Goal: Task Accomplishment & Management: Manage account settings

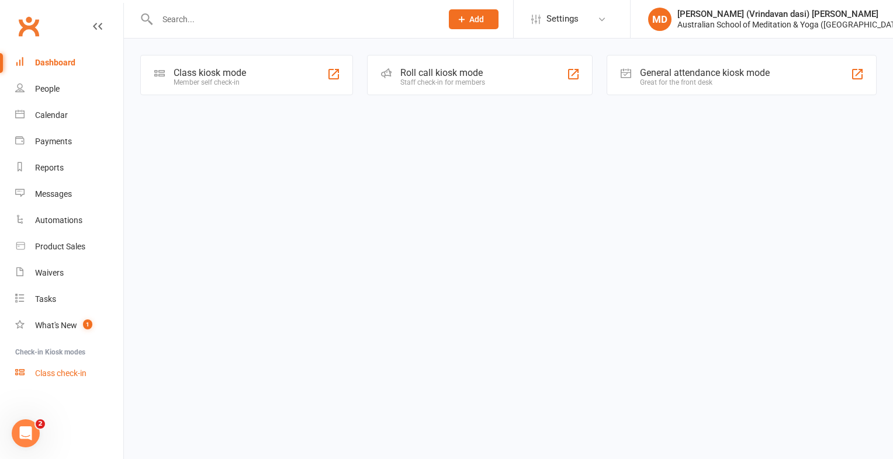
click at [51, 377] on div "Class check-in" at bounding box center [60, 373] width 51 height 9
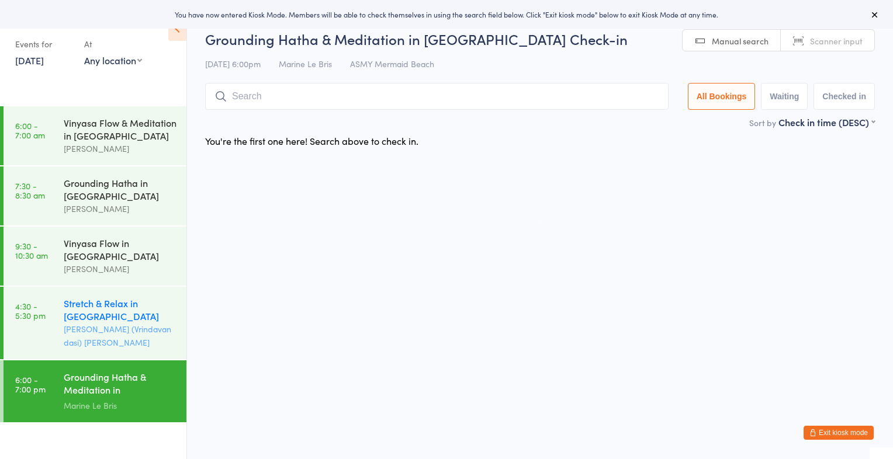
click at [112, 318] on div "Stretch & Relax in [GEOGRAPHIC_DATA]" at bounding box center [120, 310] width 113 height 26
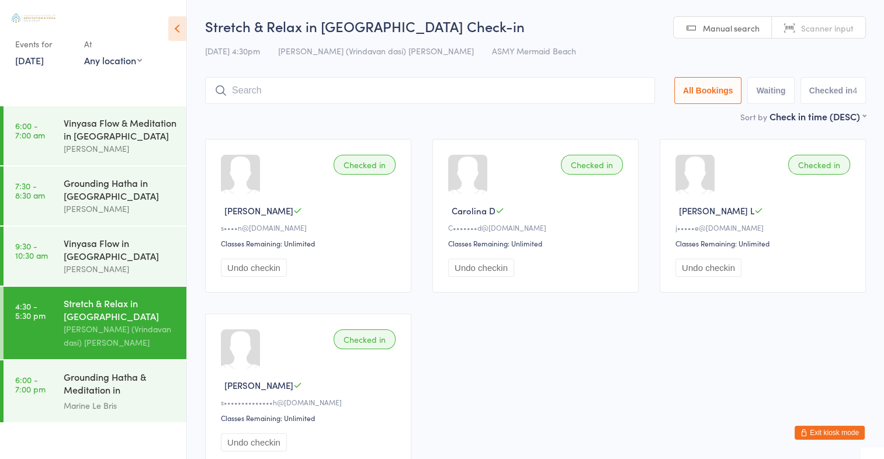
click at [271, 93] on input "search" at bounding box center [430, 90] width 450 height 27
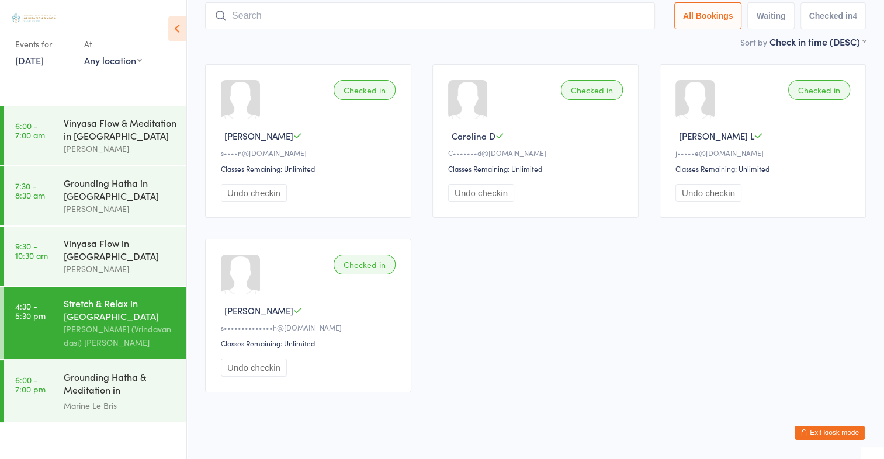
scroll to position [77, 0]
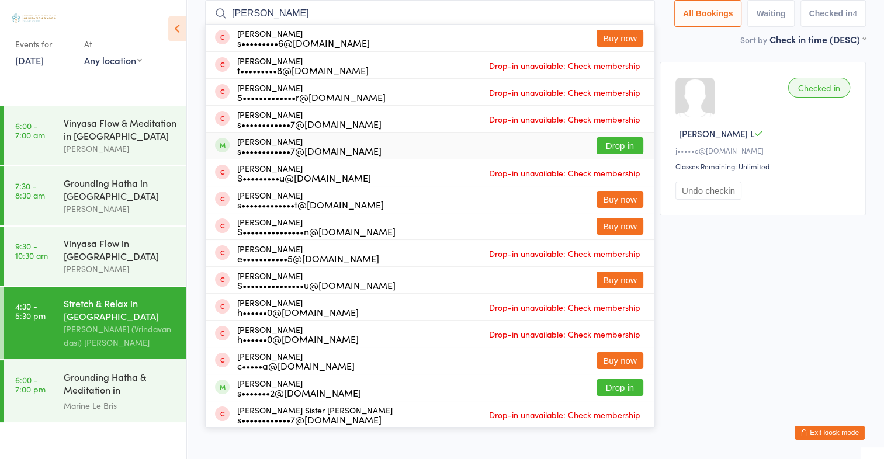
type input "steve"
click at [622, 141] on button "Drop in" at bounding box center [620, 145] width 47 height 17
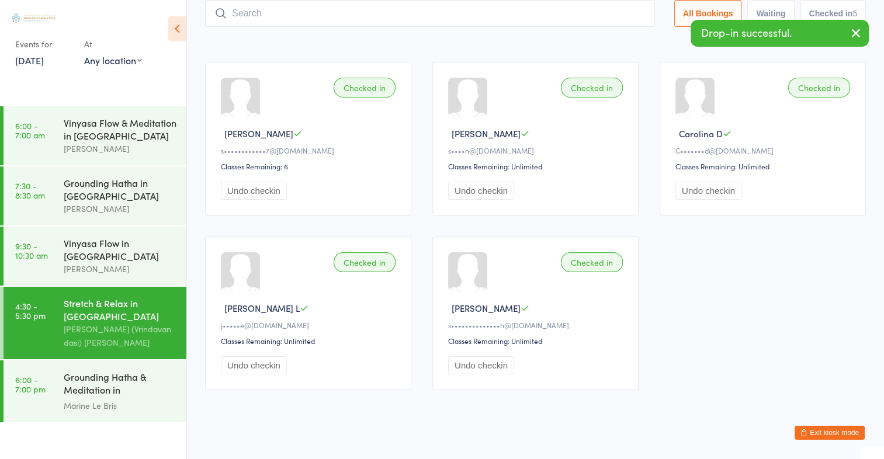
click at [266, 10] on input "search" at bounding box center [430, 13] width 450 height 27
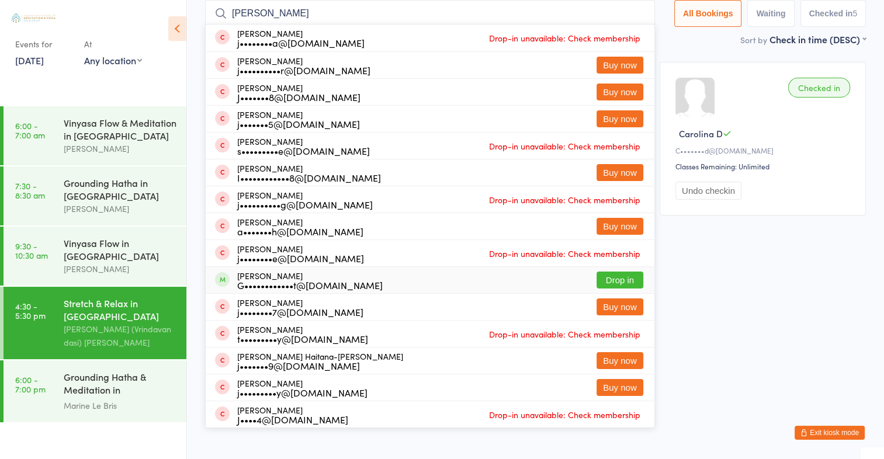
type input "joanna"
click at [624, 279] on button "Drop in" at bounding box center [620, 280] width 47 height 17
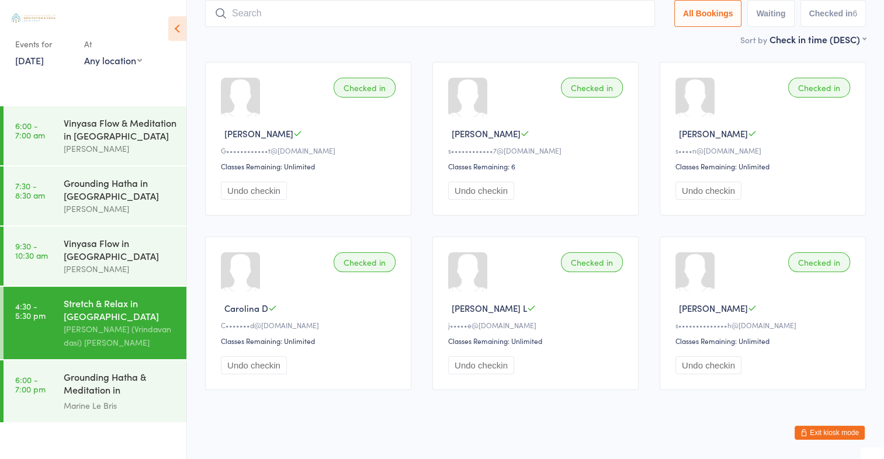
click at [266, 13] on input "search" at bounding box center [430, 13] width 450 height 27
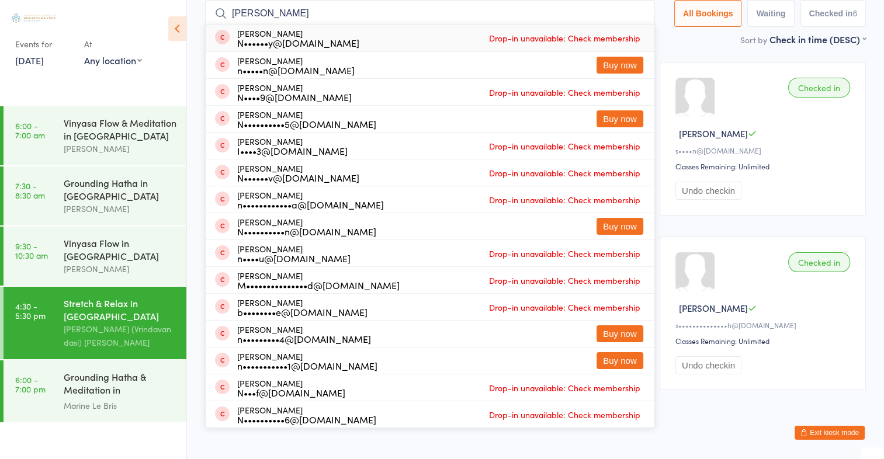
type input "[PERSON_NAME]"
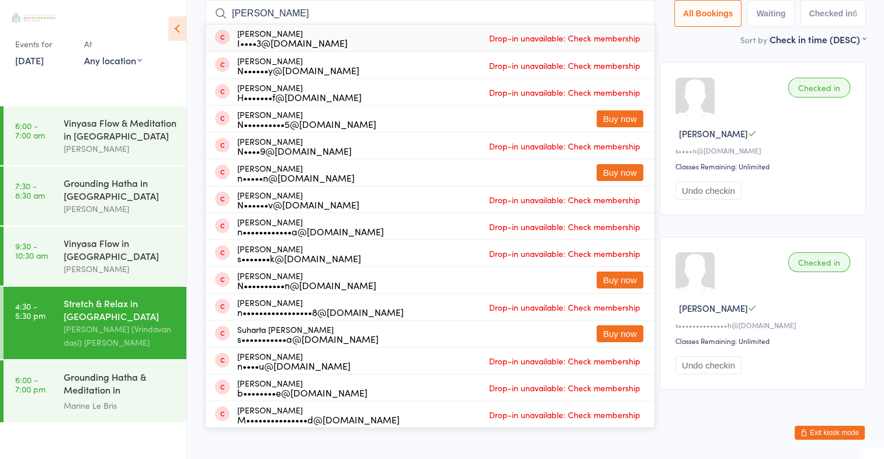
drag, startPoint x: 285, startPoint y: 8, endPoint x: 220, endPoint y: 12, distance: 65.6
click at [220, 12] on div "nick elflet Nick Elflett I••••3@gmail.com Drop-in unavailable: Check membership…" at bounding box center [430, 13] width 450 height 27
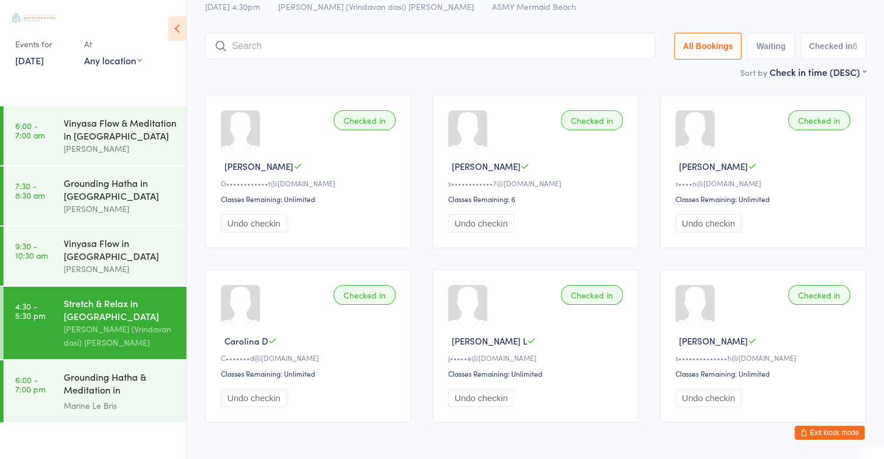
scroll to position [89, 0]
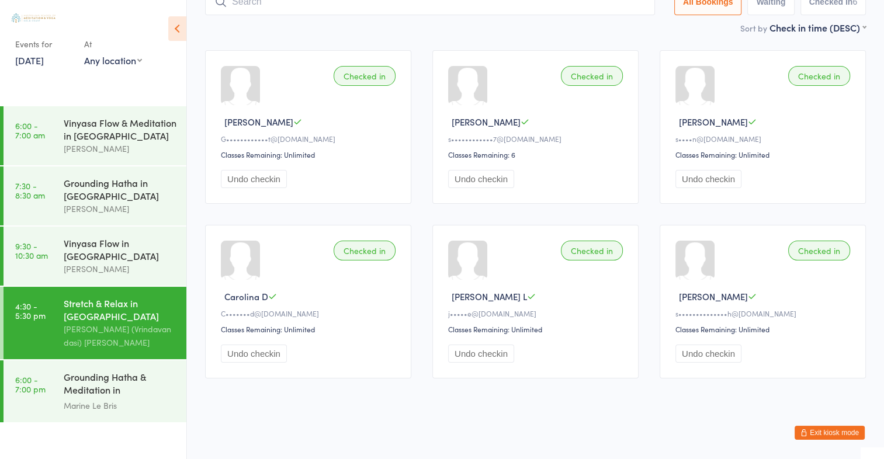
click at [838, 431] on button "Exit kiosk mode" at bounding box center [830, 433] width 70 height 14
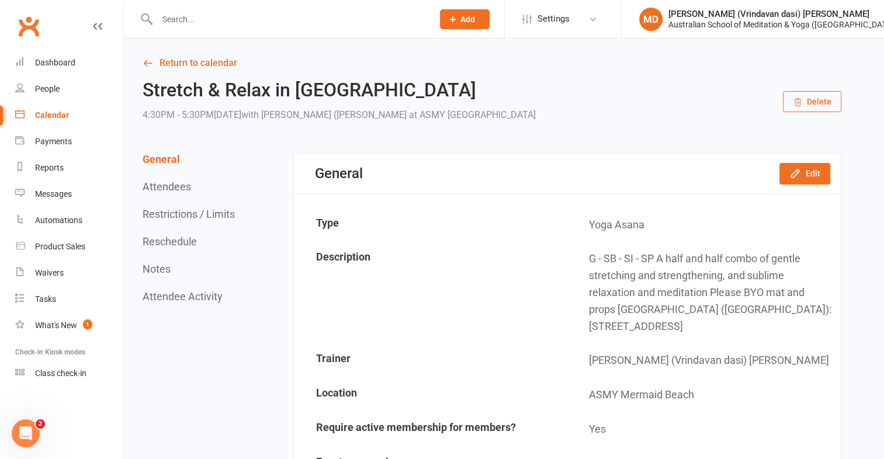
click at [182, 20] on input "text" at bounding box center [289, 19] width 271 height 16
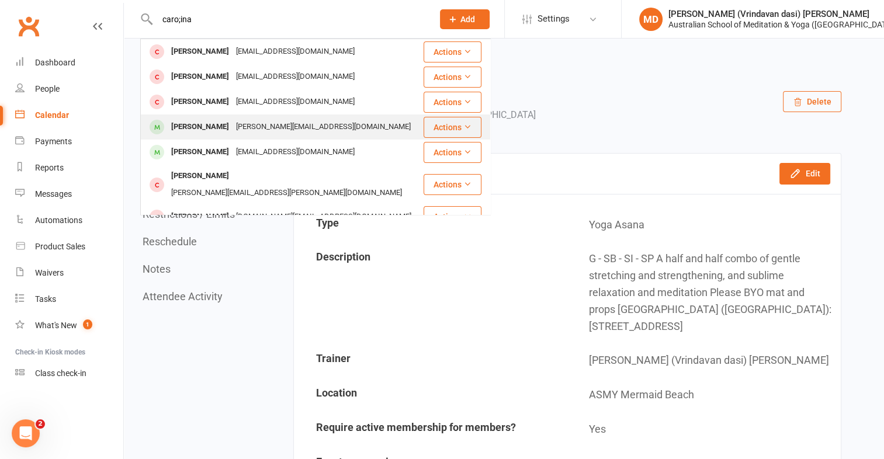
type input "caro;ina"
click at [233, 127] on div "[PERSON_NAME][EMAIL_ADDRESS][DOMAIN_NAME]" at bounding box center [324, 127] width 182 height 17
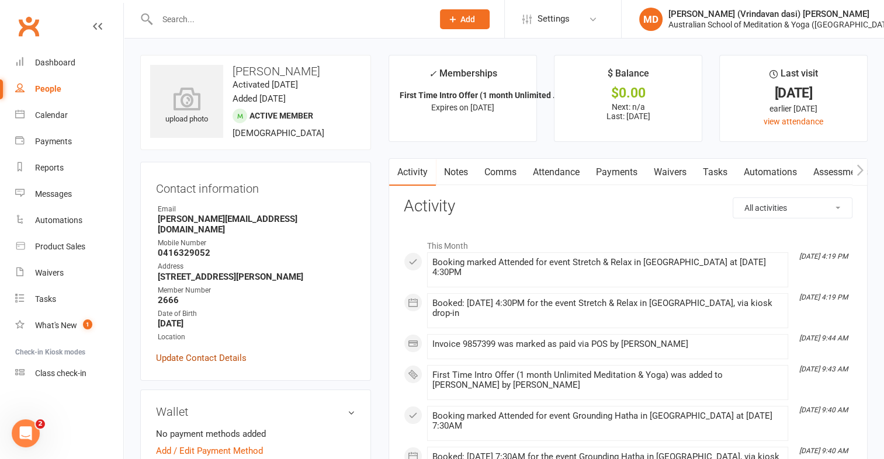
click at [169, 351] on link "Update Contact Details" at bounding box center [201, 358] width 91 height 14
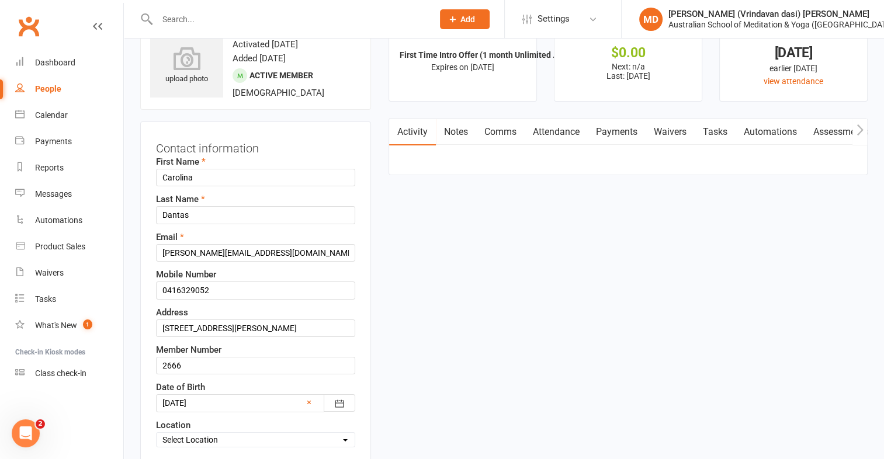
scroll to position [55, 0]
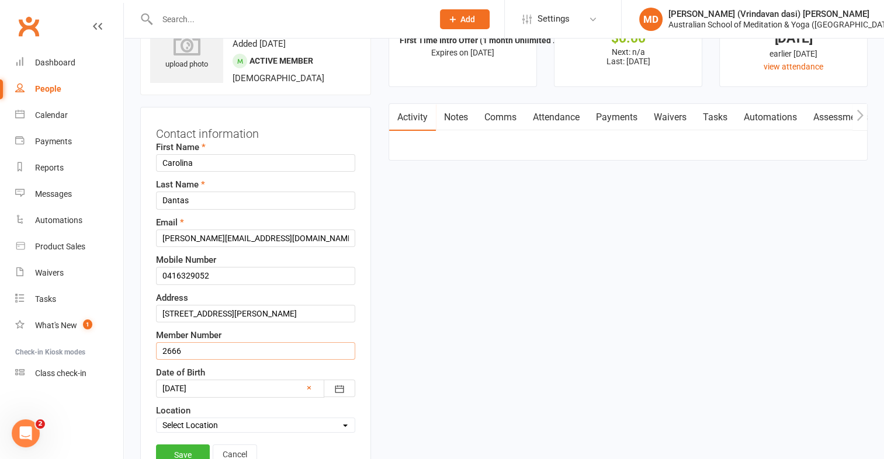
drag, startPoint x: 186, startPoint y: 352, endPoint x: 159, endPoint y: 349, distance: 27.6
click at [159, 349] on input "2666" at bounding box center [255, 351] width 199 height 18
click at [183, 449] on link "Save" at bounding box center [183, 455] width 54 height 21
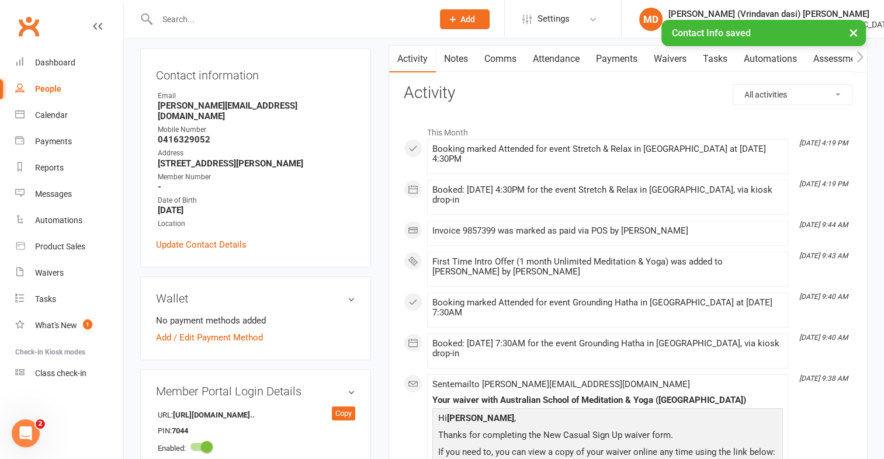
scroll to position [0, 0]
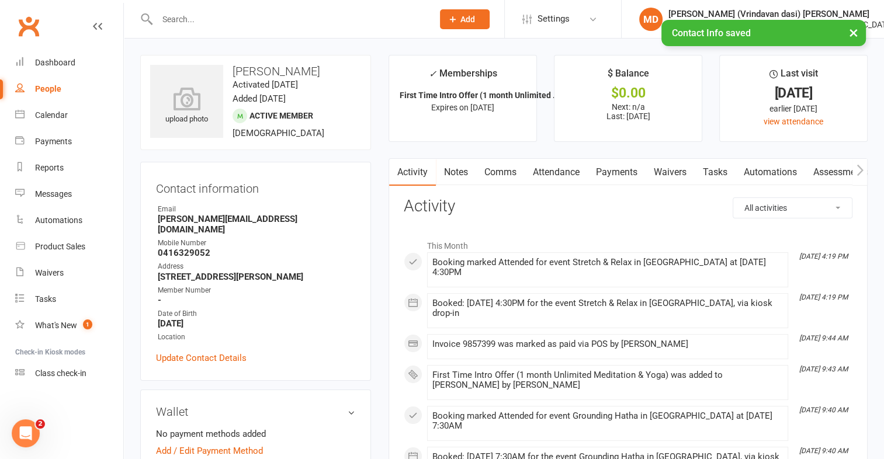
click at [183, 11] on input "text" at bounding box center [289, 19] width 271 height 16
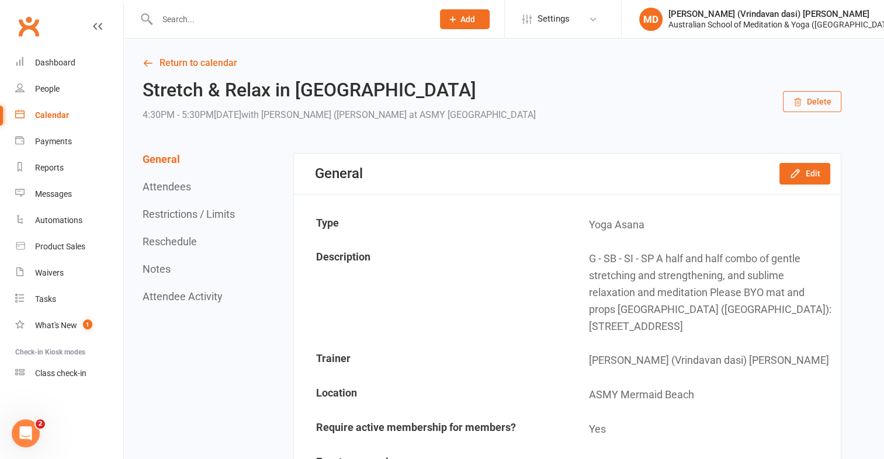
click at [192, 14] on input "text" at bounding box center [289, 19] width 271 height 16
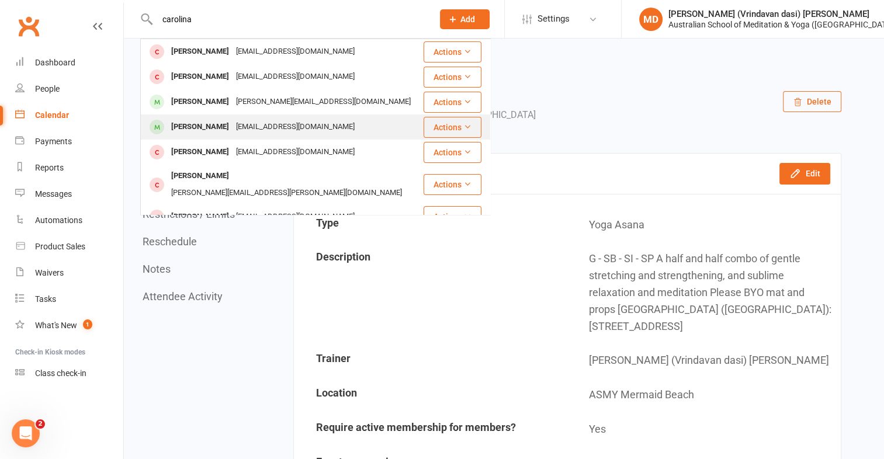
type input "carolina"
click at [208, 123] on div "[PERSON_NAME]" at bounding box center [200, 127] width 65 height 17
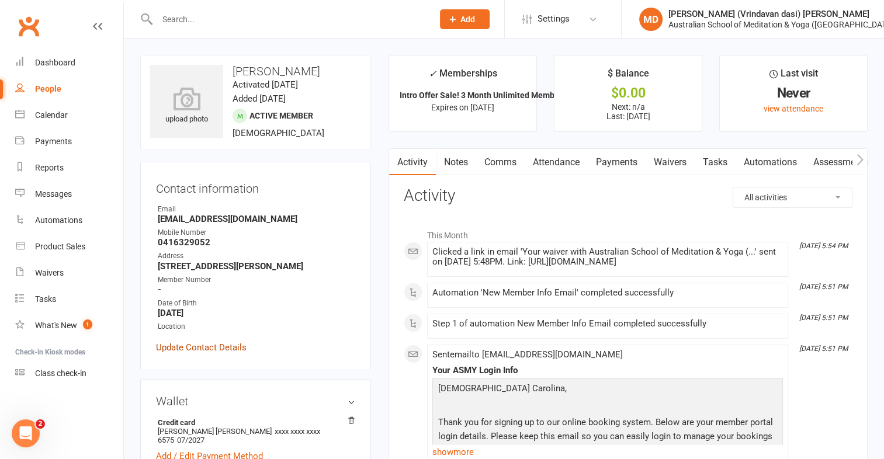
click at [208, 347] on link "Update Contact Details" at bounding box center [201, 348] width 91 height 14
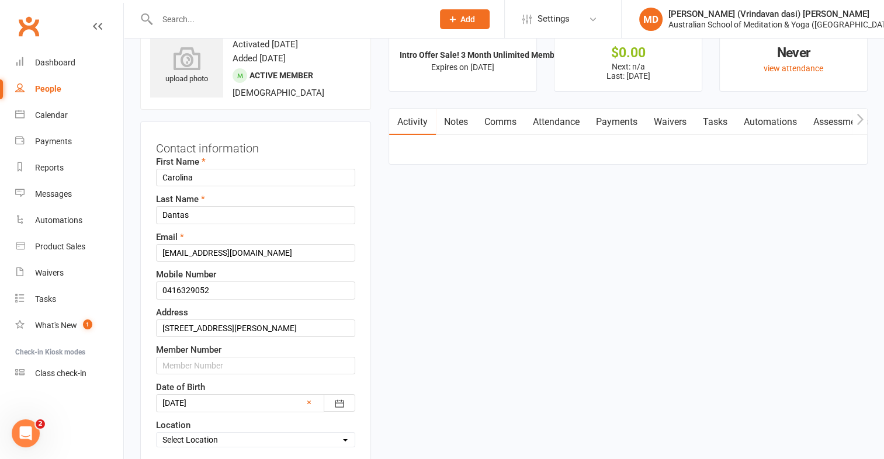
scroll to position [55, 0]
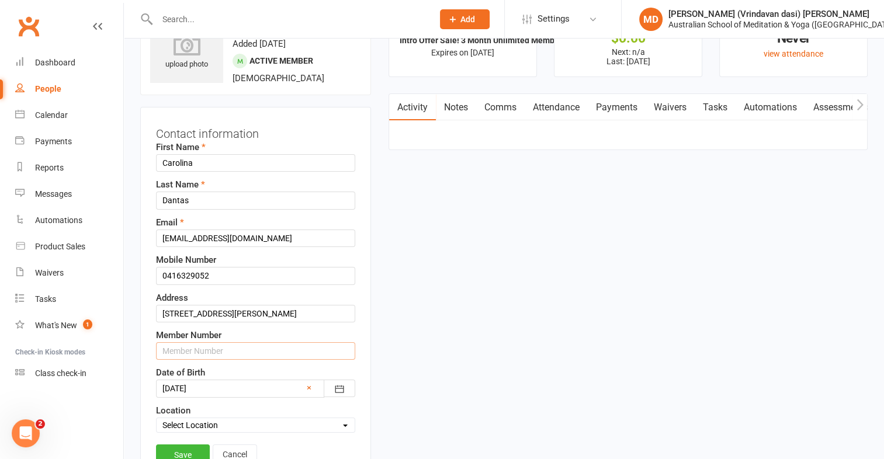
click at [185, 349] on input "text" at bounding box center [255, 351] width 199 height 18
type input "2666"
click at [170, 457] on link "Save" at bounding box center [183, 455] width 54 height 21
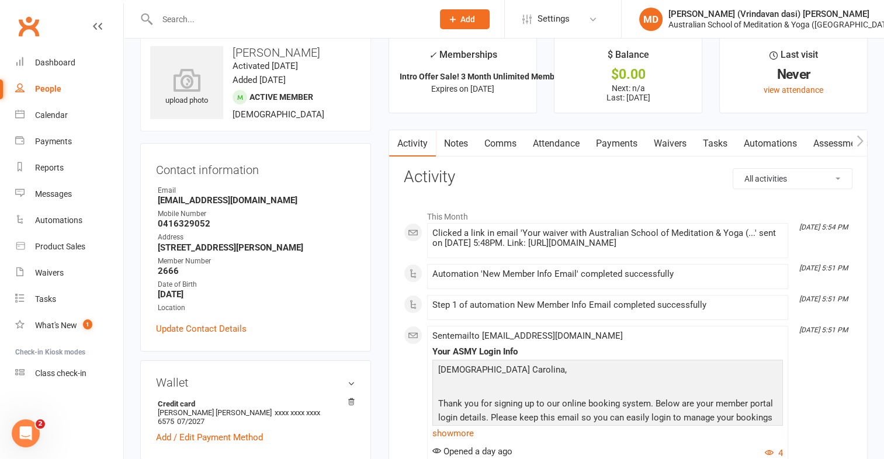
scroll to position [0, 0]
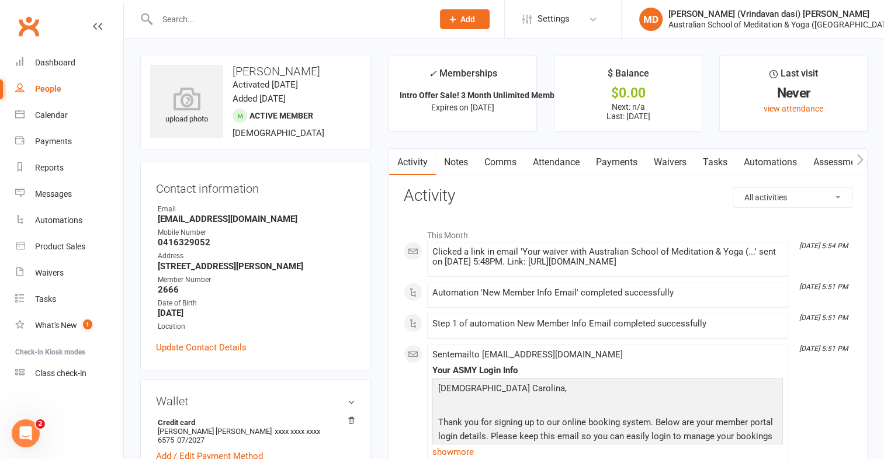
click at [224, 27] on input "text" at bounding box center [289, 19] width 271 height 16
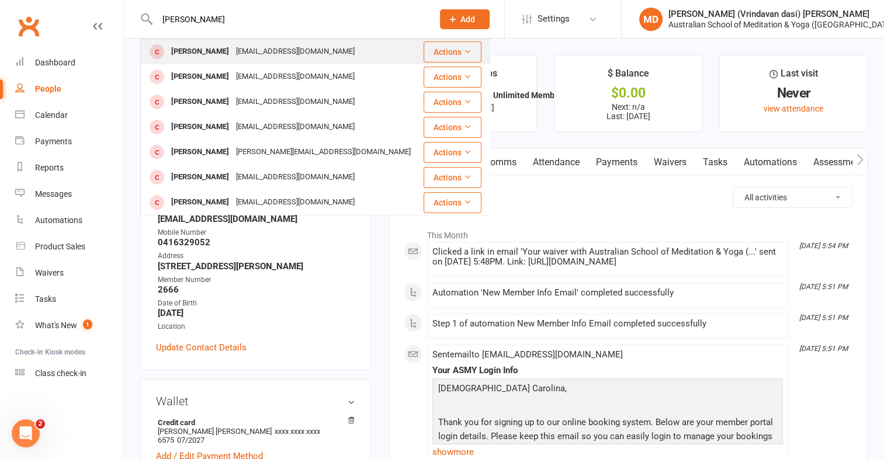
type input "[PERSON_NAME]"
click at [242, 54] on div "[EMAIL_ADDRESS][DOMAIN_NAME]" at bounding box center [296, 51] width 126 height 17
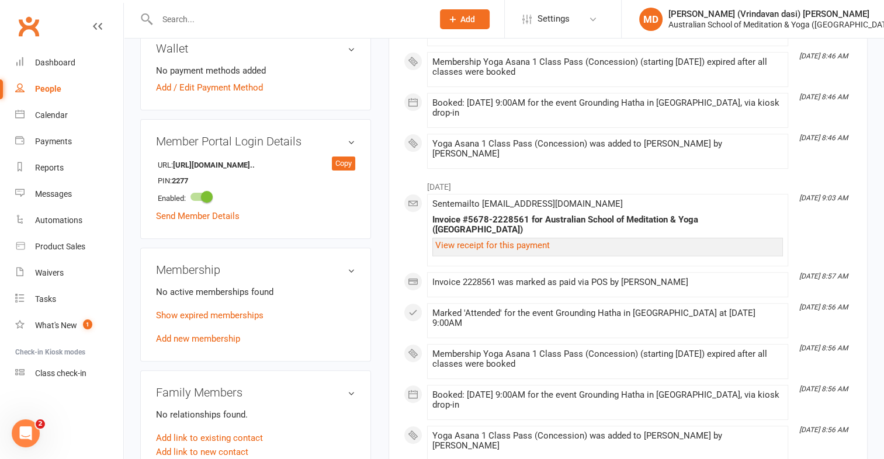
scroll to position [467, 0]
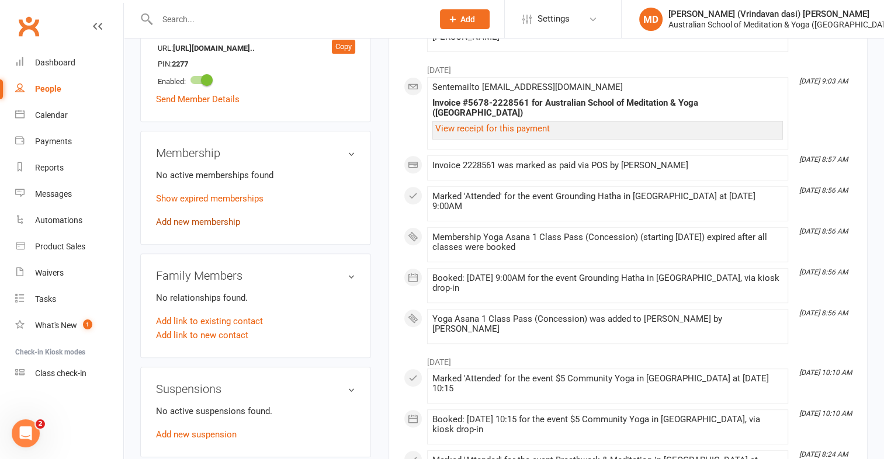
click at [208, 225] on link "Add new membership" at bounding box center [198, 222] width 84 height 11
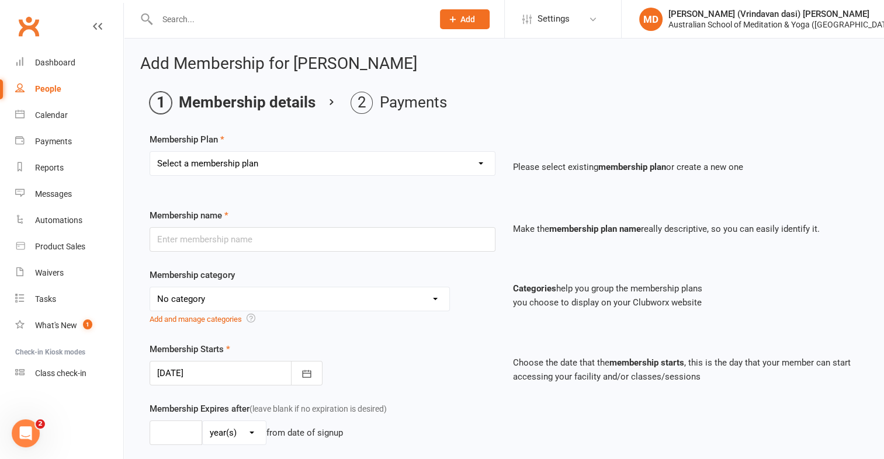
click at [480, 167] on select "Select a membership plan First Time Intro Offer (1 month Unlimited Meditation &…" at bounding box center [322, 163] width 345 height 23
select select "22"
click at [150, 152] on select "Select a membership plan First Time Intro Offer (1 month Unlimited Meditation &…" at bounding box center [322, 163] width 345 height 23
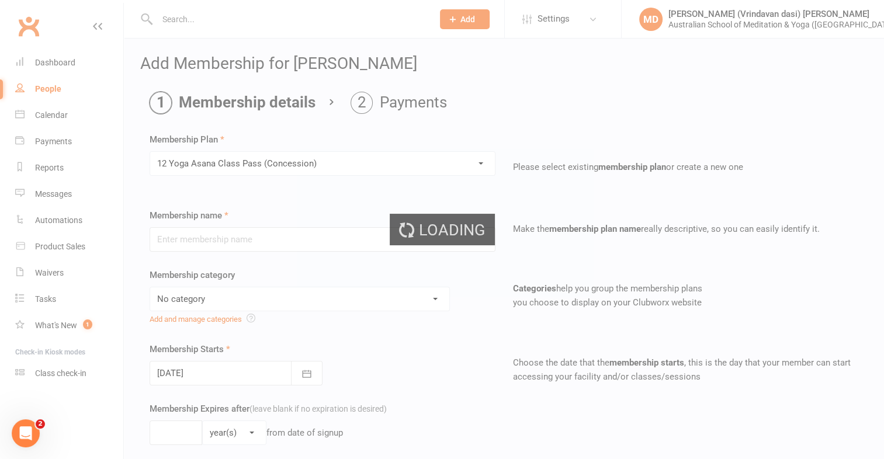
type input "12 Yoga Asana Class Pass (Concession)"
select select "3"
type input "2"
select select "2"
type input "12"
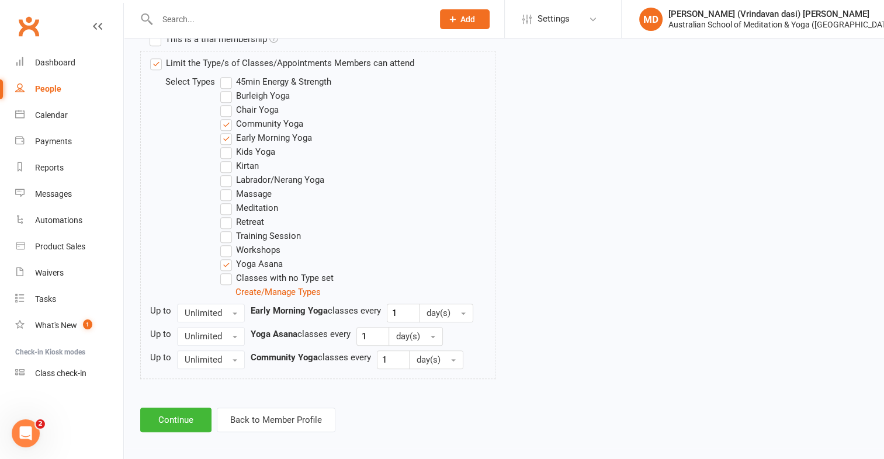
scroll to position [596, 0]
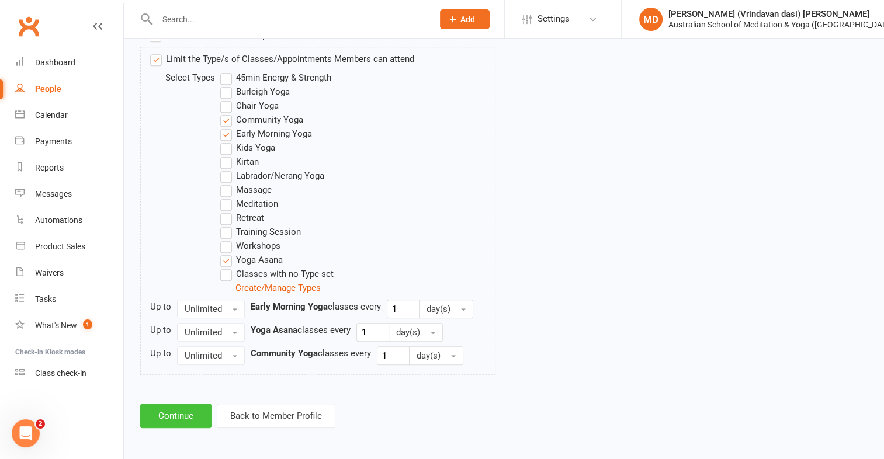
click at [173, 410] on button "Continue" at bounding box center [175, 416] width 71 height 25
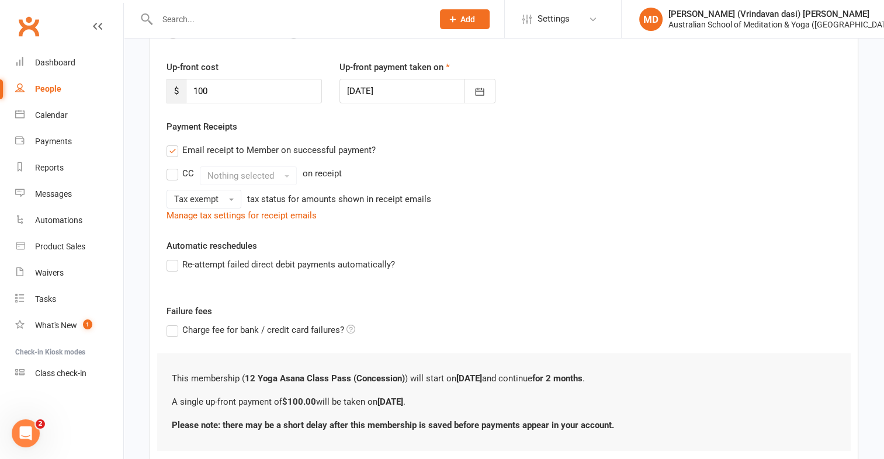
scroll to position [222, 0]
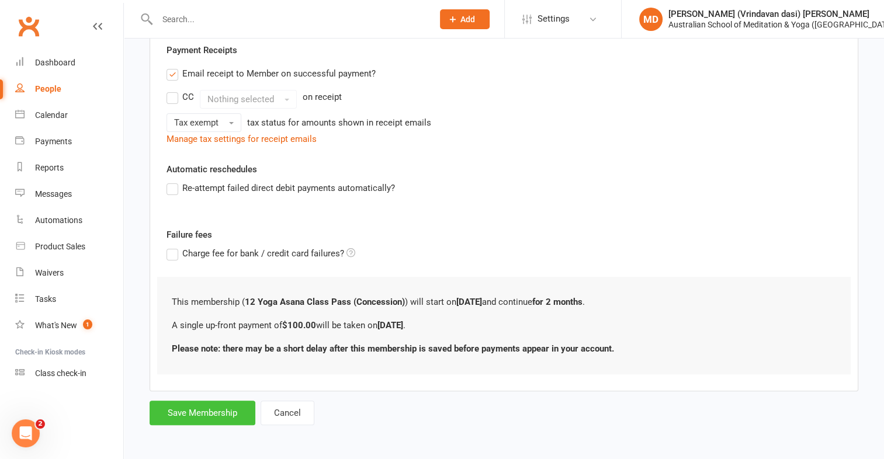
click at [184, 413] on button "Save Membership" at bounding box center [203, 413] width 106 height 25
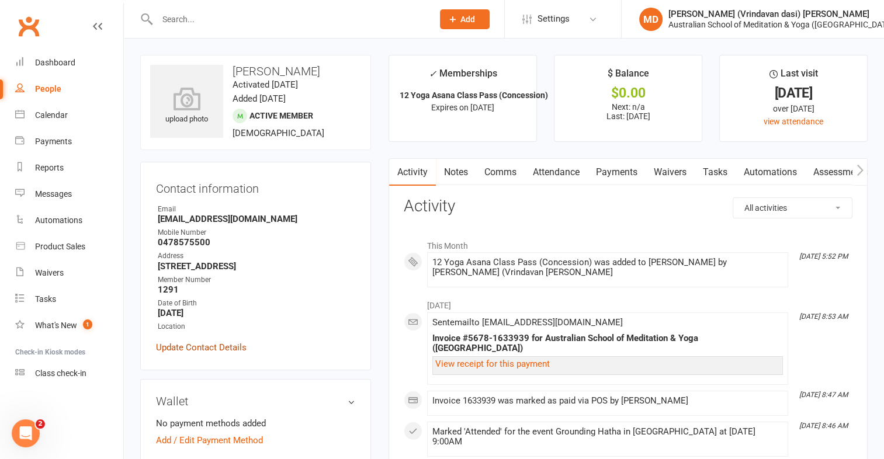
click at [234, 352] on link "Update Contact Details" at bounding box center [201, 348] width 91 height 14
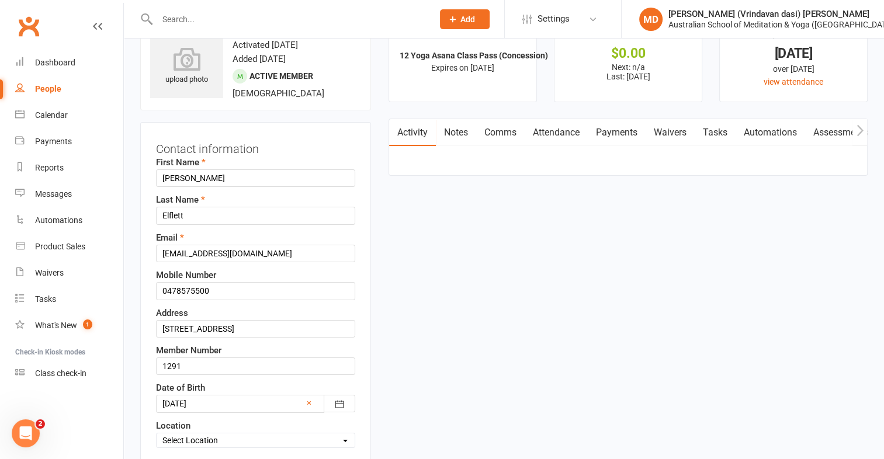
scroll to position [55, 0]
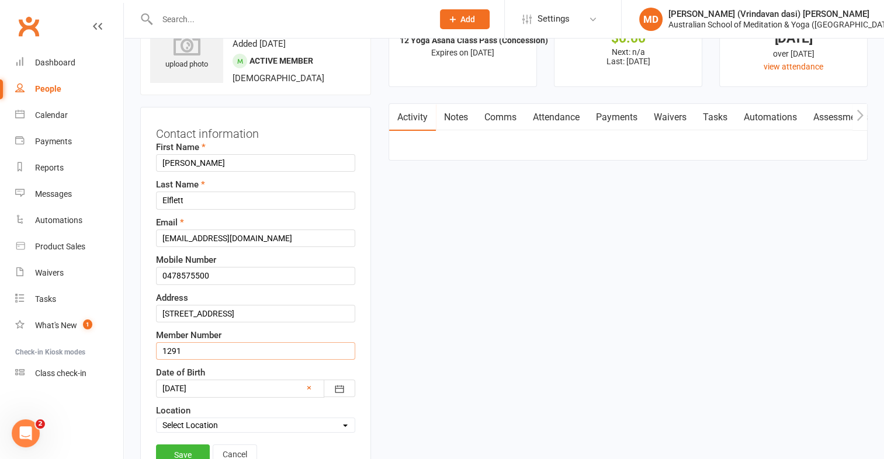
drag, startPoint x: 188, startPoint y: 348, endPoint x: 156, endPoint y: 351, distance: 32.3
click at [156, 351] on input "1291" at bounding box center [255, 351] width 199 height 18
type input "2664"
click at [180, 452] on link "Save" at bounding box center [183, 455] width 54 height 21
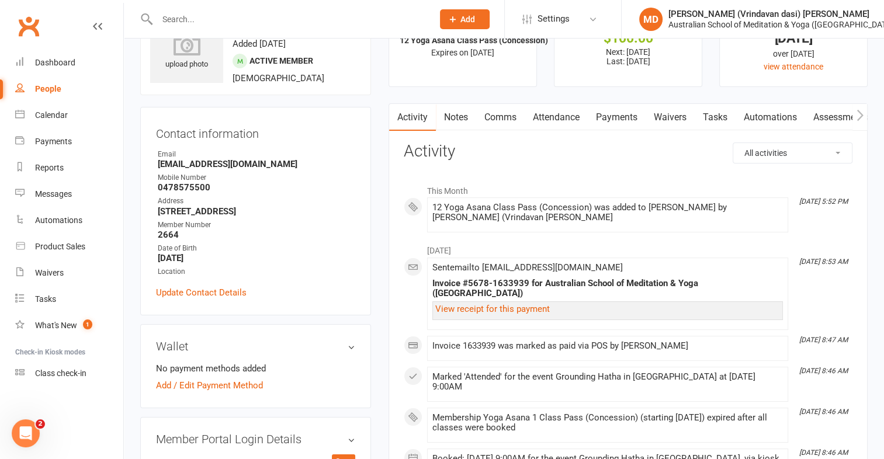
click at [618, 120] on link "Payments" at bounding box center [617, 117] width 58 height 27
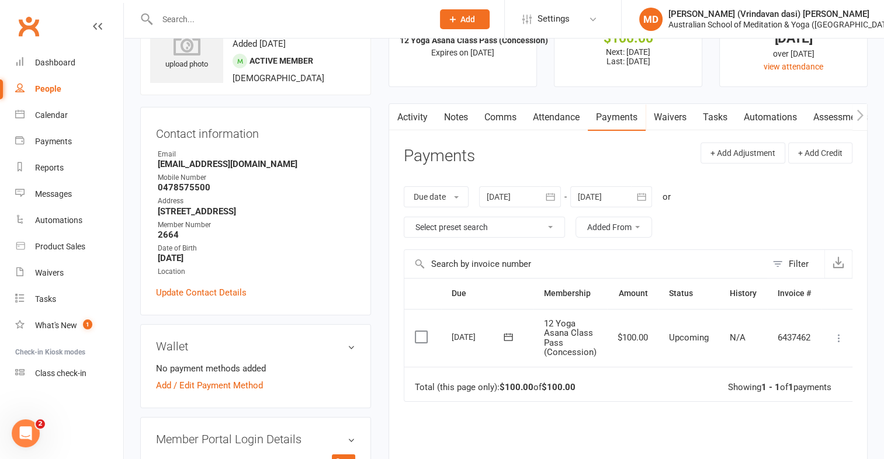
click at [840, 334] on icon at bounding box center [839, 338] width 12 height 12
click at [810, 382] on link "Mark as Paid (POS)" at bounding box center [788, 384] width 116 height 23
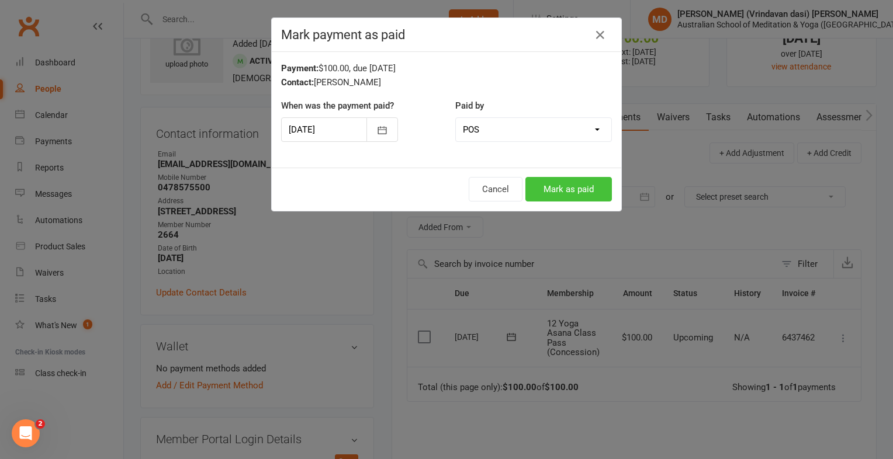
click at [564, 189] on button "Mark as paid" at bounding box center [568, 189] width 86 height 25
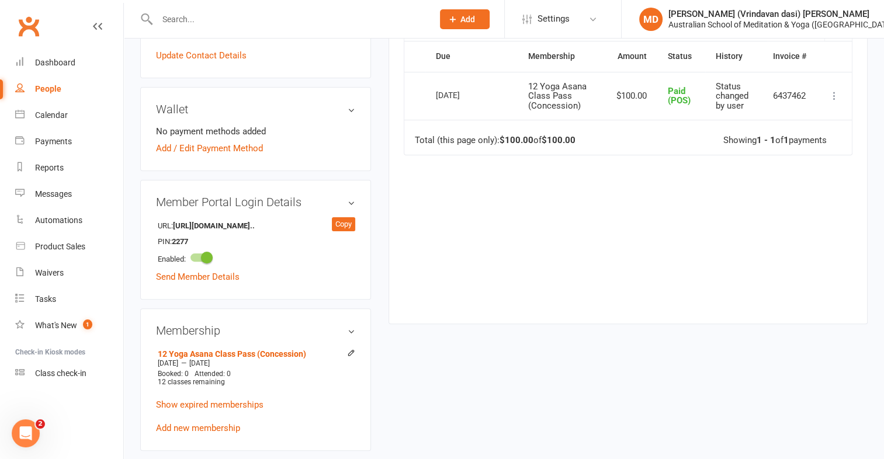
scroll to position [351, 0]
